Goal: Task Accomplishment & Management: Complete application form

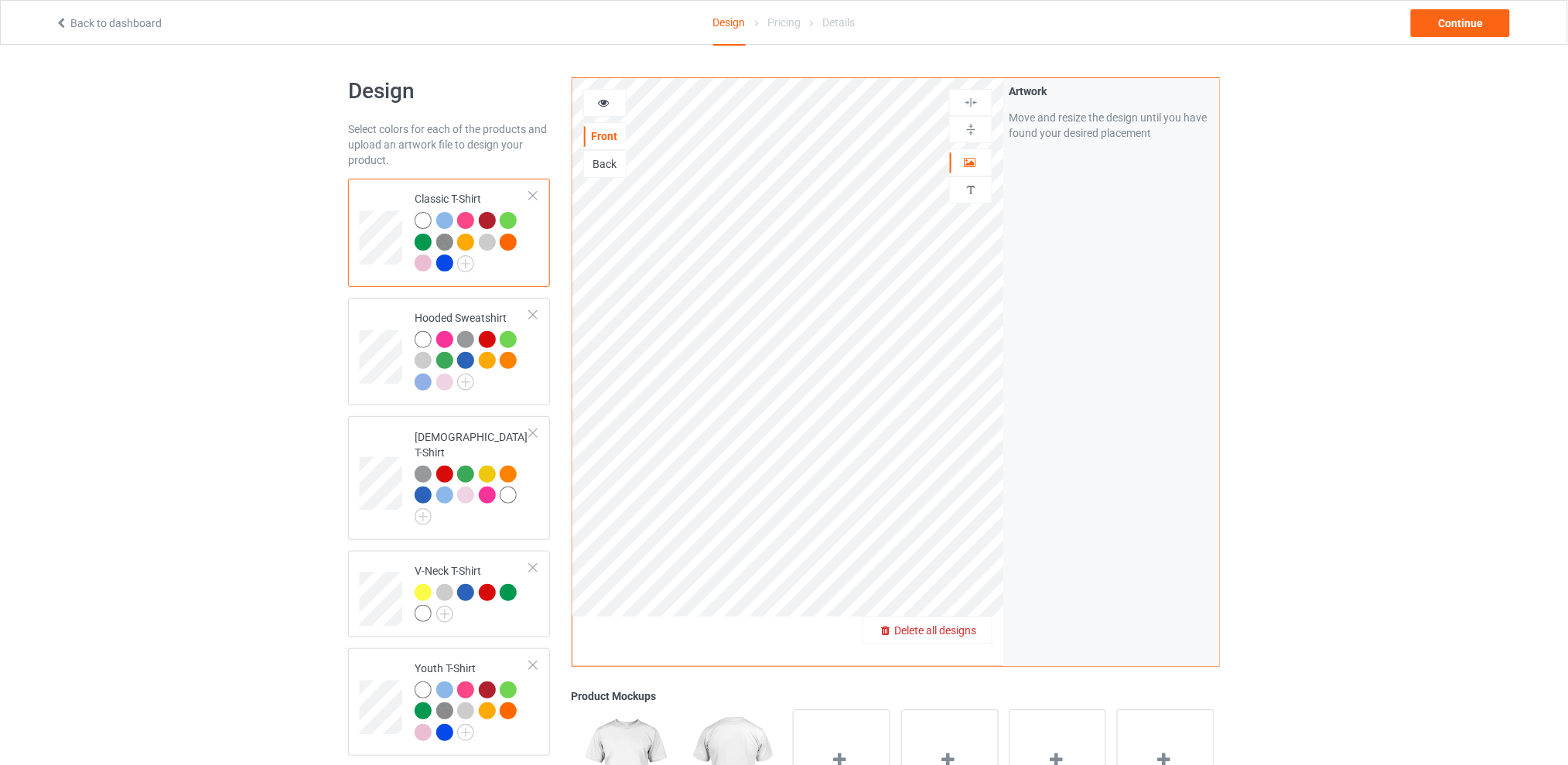
click at [969, 630] on span "Delete all designs" at bounding box center [935, 630] width 82 height 13
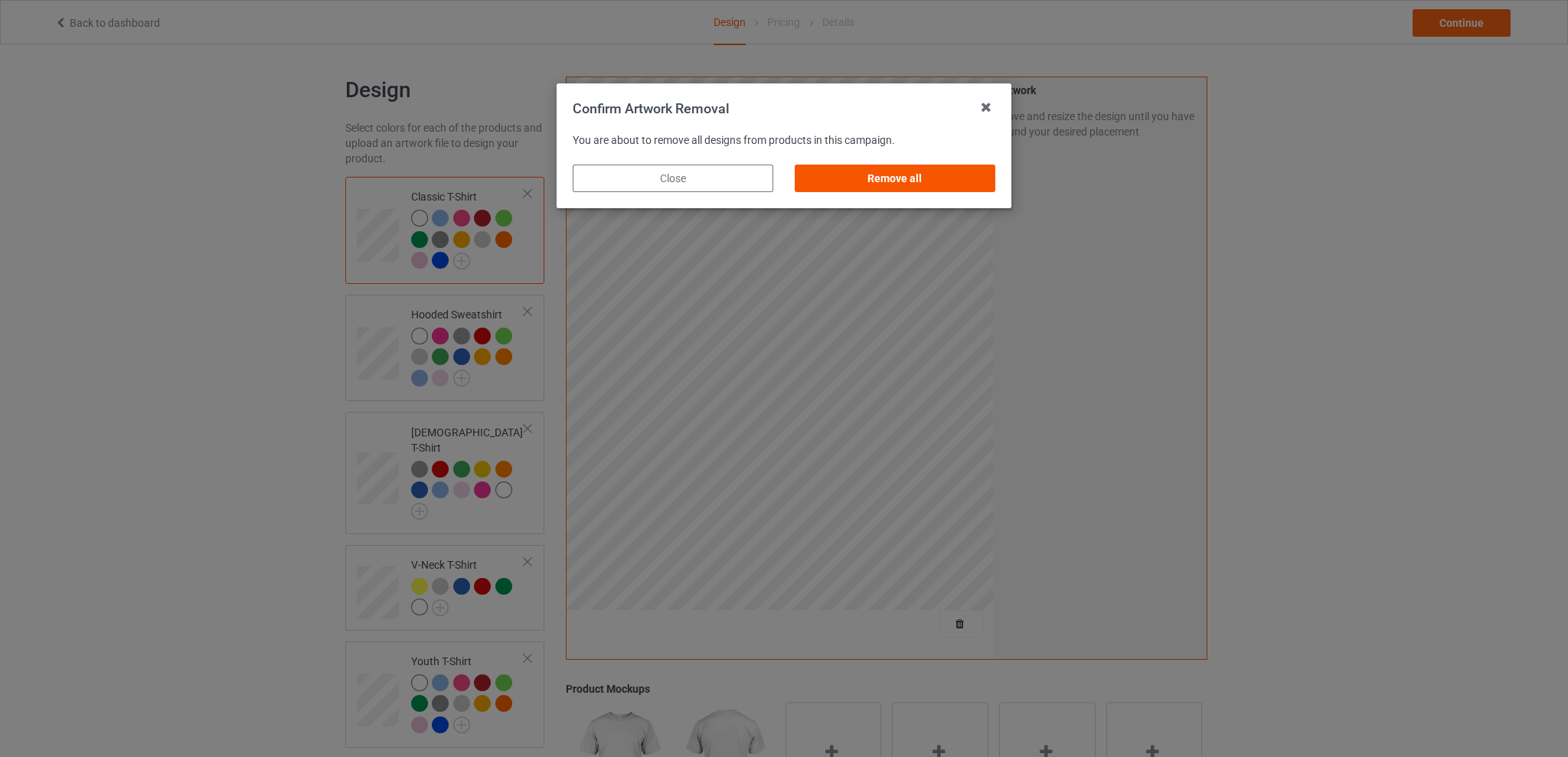
click at [923, 174] on div "Remove all" at bounding box center [895, 178] width 200 height 27
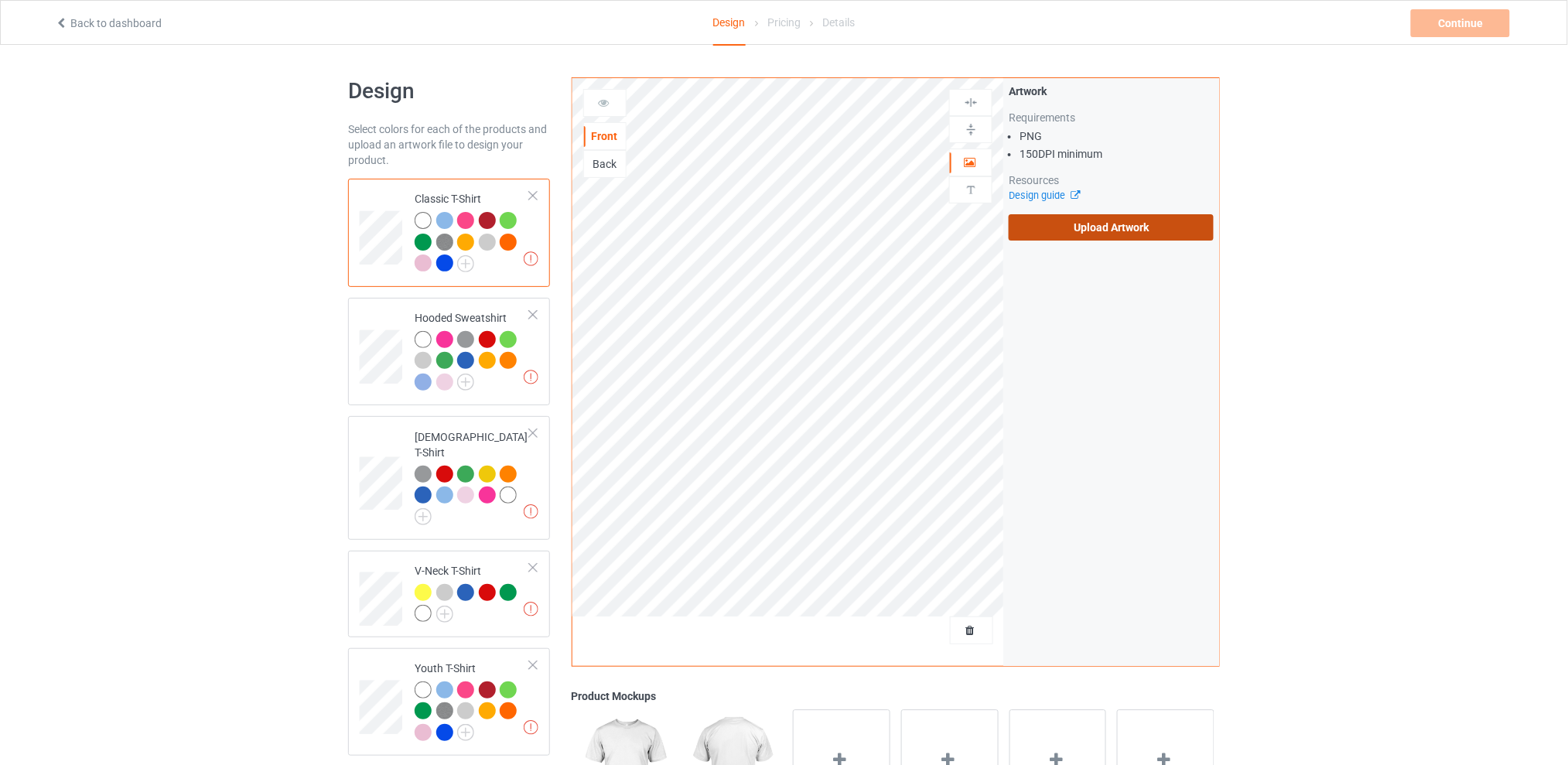
click at [1080, 216] on label "Upload Artwork" at bounding box center [1111, 227] width 205 height 26
click at [0, 0] on input "Upload Artwork" at bounding box center [0, 0] width 0 height 0
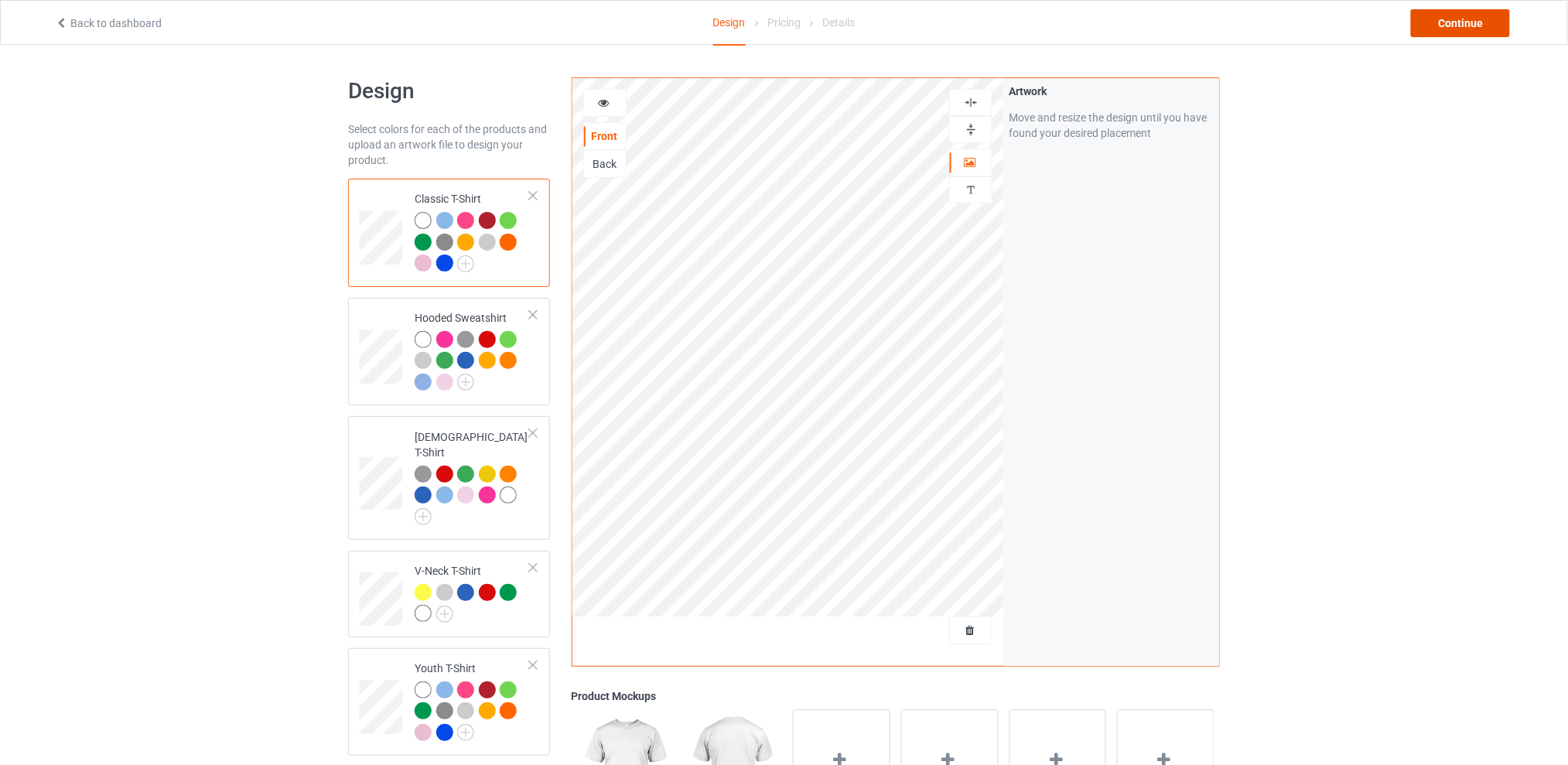
click at [1456, 22] on div "Continue" at bounding box center [1459, 22] width 99 height 27
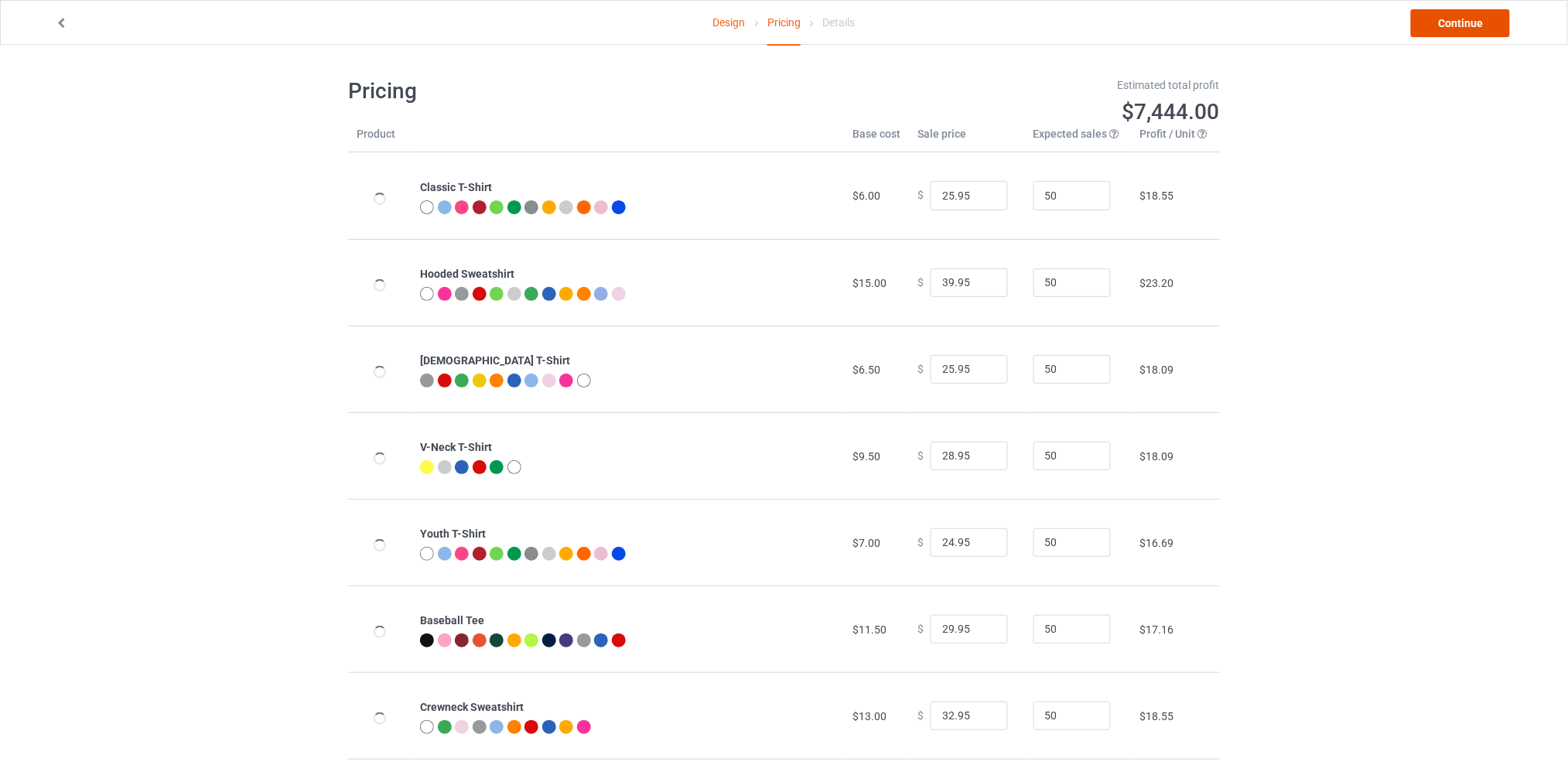
click at [1439, 22] on link "Continue" at bounding box center [1459, 22] width 99 height 27
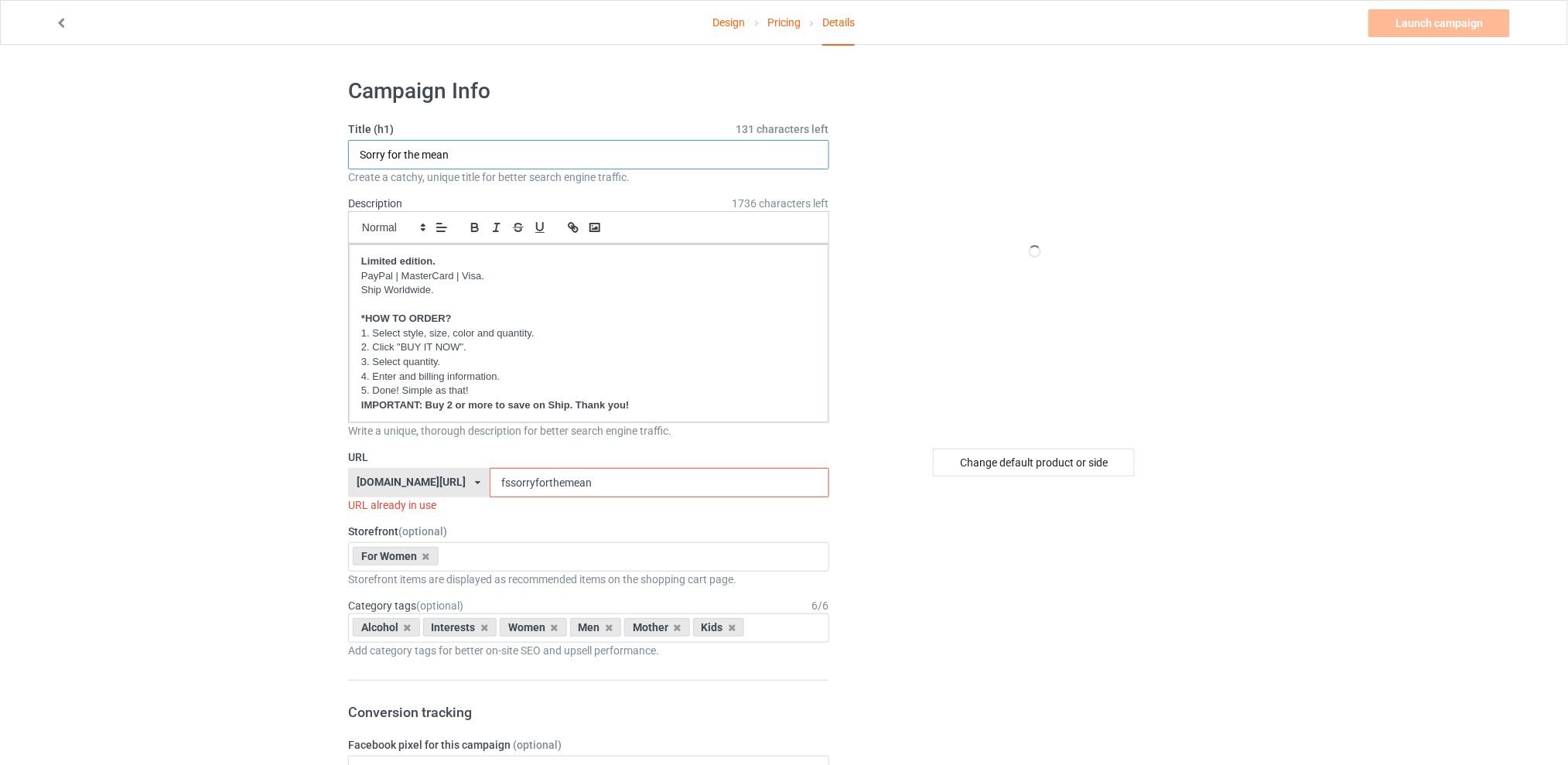
drag, startPoint x: 489, startPoint y: 150, endPoint x: 282, endPoint y: 160, distance: 207.2
type input "Short girls look so sweet & cute"
drag, startPoint x: 640, startPoint y: 490, endPoint x: 482, endPoint y: 488, distance: 158.0
click at [482, 488] on div "[DOMAIN_NAME][URL] [DOMAIN_NAME][URL] [DOMAIN_NAME][URL] [DOMAIN_NAME][URL] 5d7…" at bounding box center [589, 482] width 481 height 29
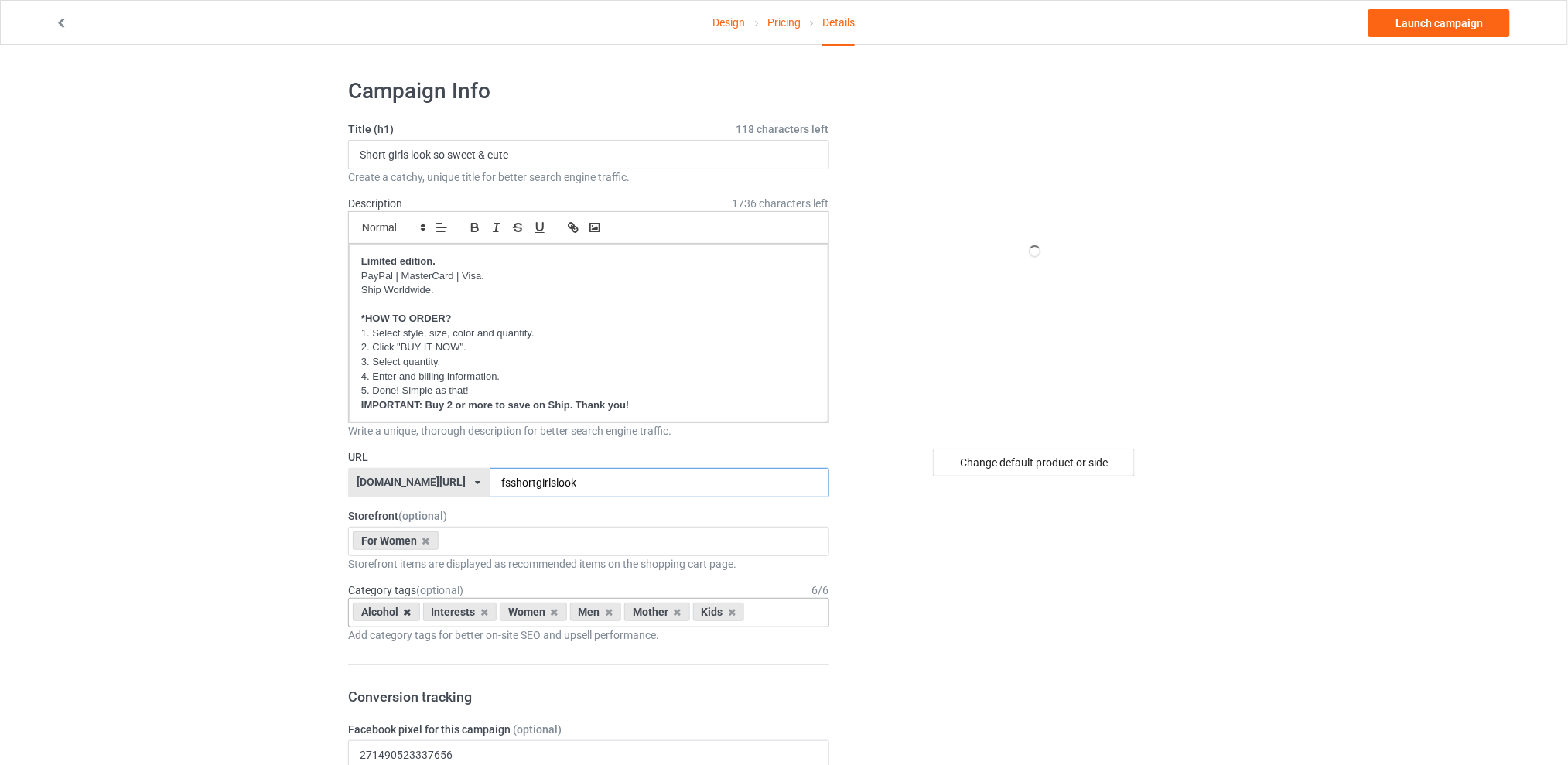
type input "fsshortgirlslook"
click at [409, 615] on icon at bounding box center [408, 612] width 8 height 10
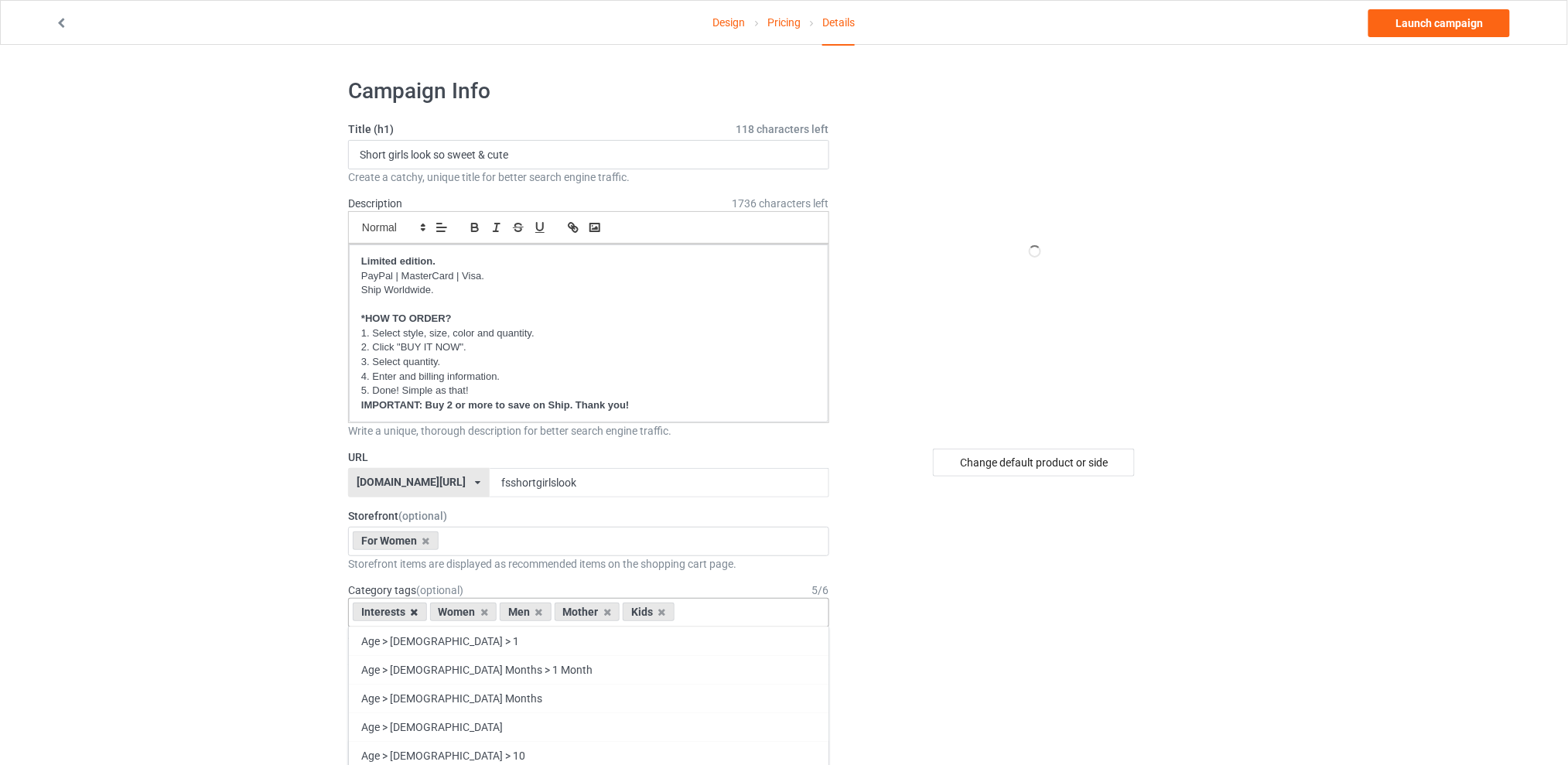
click at [415, 611] on icon at bounding box center [415, 612] width 8 height 10
click at [462, 612] on icon at bounding box center [462, 612] width 8 height 10
click at [476, 612] on icon at bounding box center [475, 612] width 8 height 10
click at [461, 613] on icon at bounding box center [462, 612] width 8 height 10
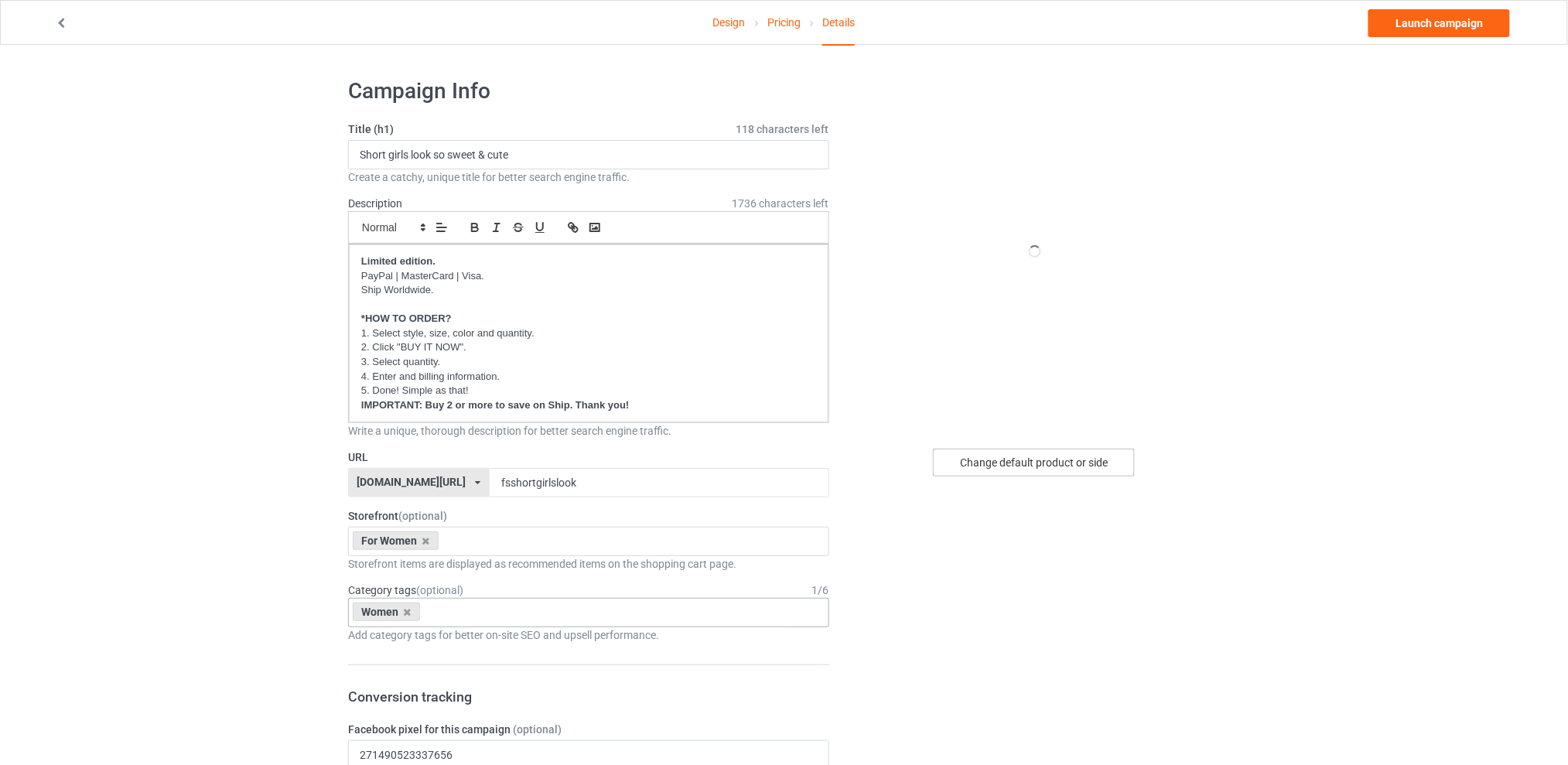
click at [996, 457] on div "Change default product or side" at bounding box center [1034, 463] width 202 height 27
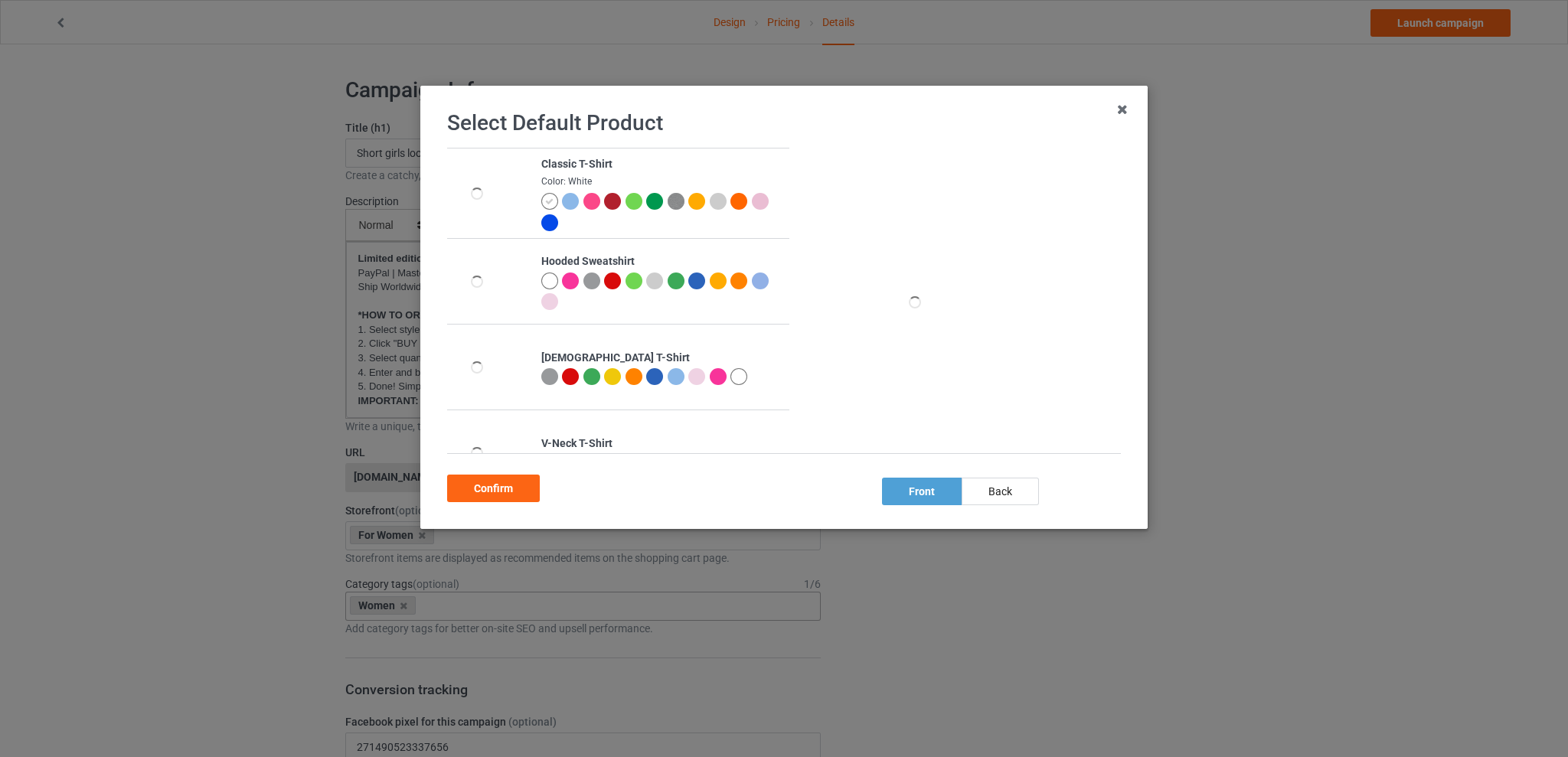
click at [667, 376] on div at bounding box center [675, 376] width 16 height 16
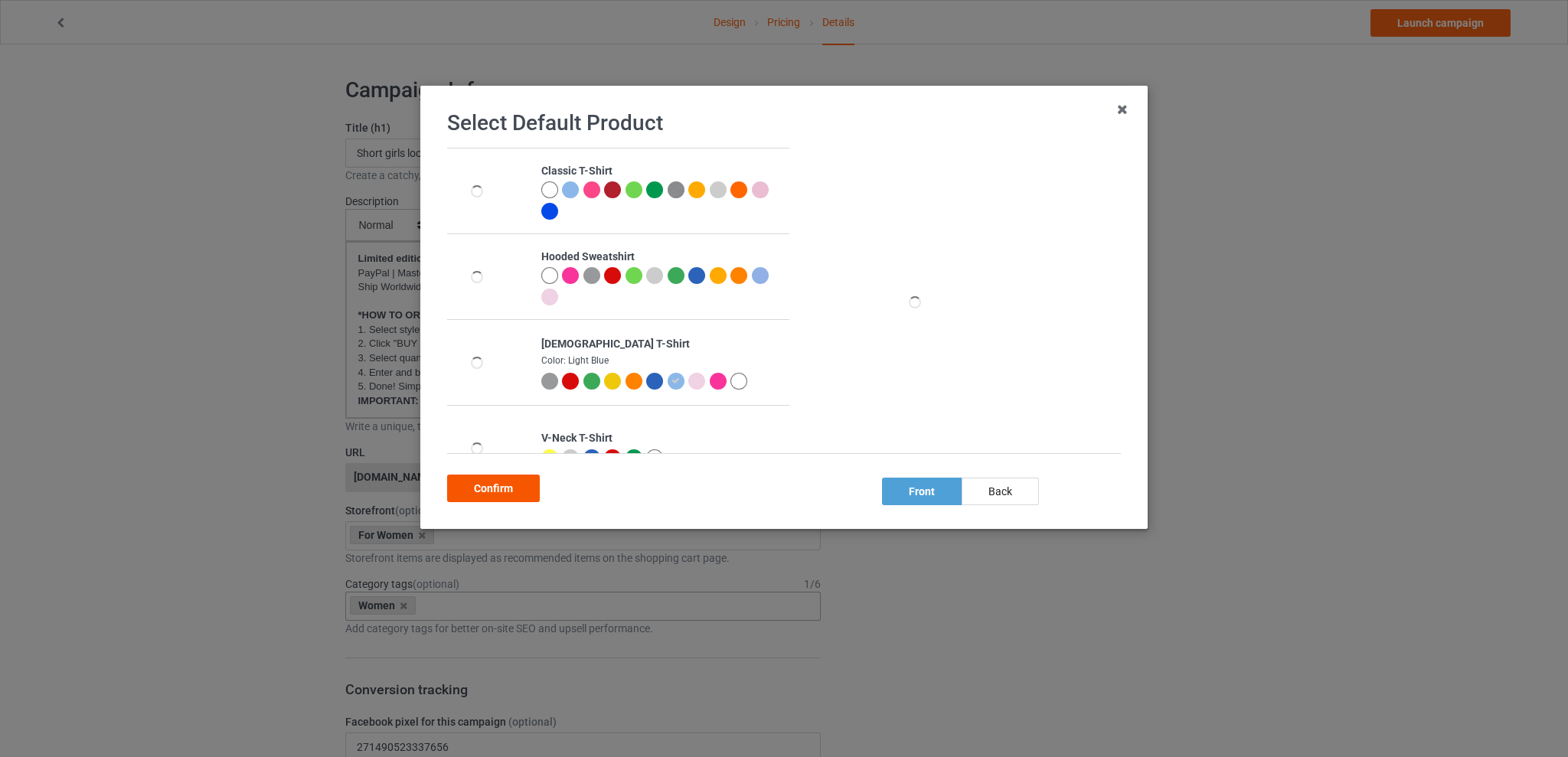
click at [492, 484] on div "Confirm" at bounding box center [494, 488] width 93 height 27
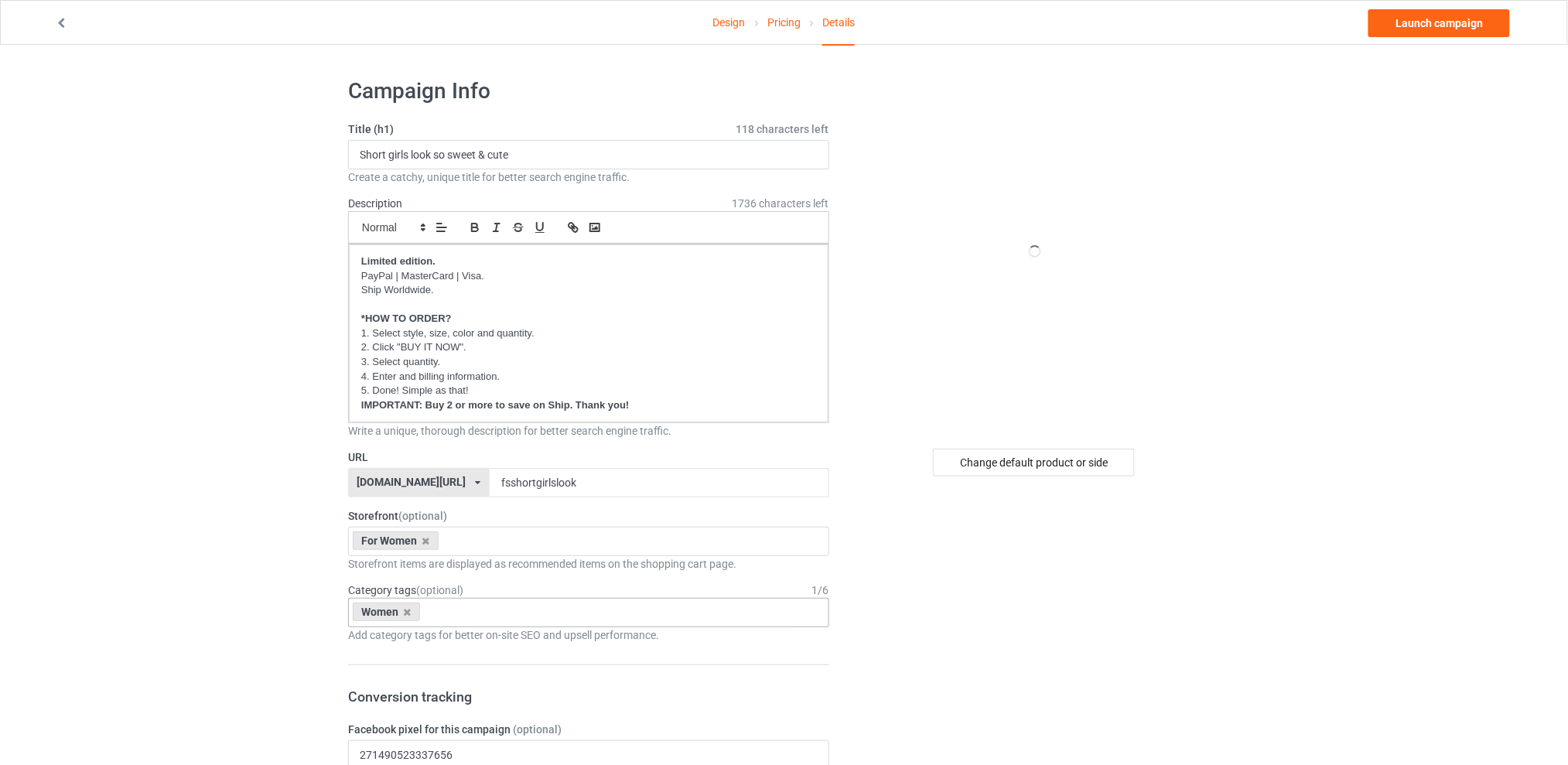
click at [1431, 25] on link "Launch campaign" at bounding box center [1439, 22] width 142 height 27
